Goal: Find specific page/section: Find specific page/section

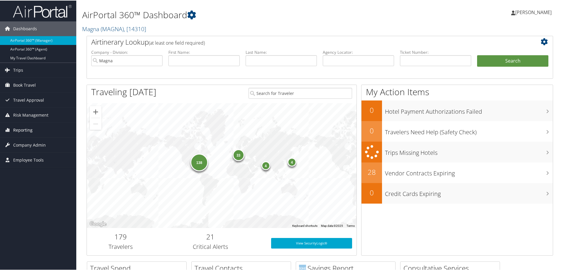
click at [23, 127] on span "Reporting" at bounding box center [22, 129] width 19 height 15
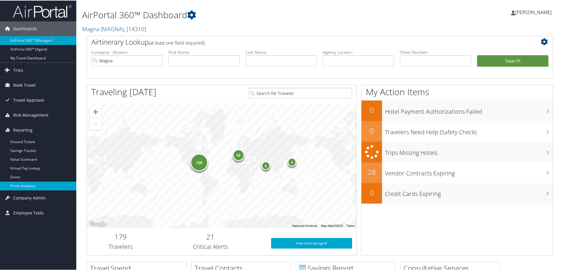
click at [28, 183] on link "Prime Analytics" at bounding box center [38, 185] width 76 height 9
